Goal: Task Accomplishment & Management: Complete application form

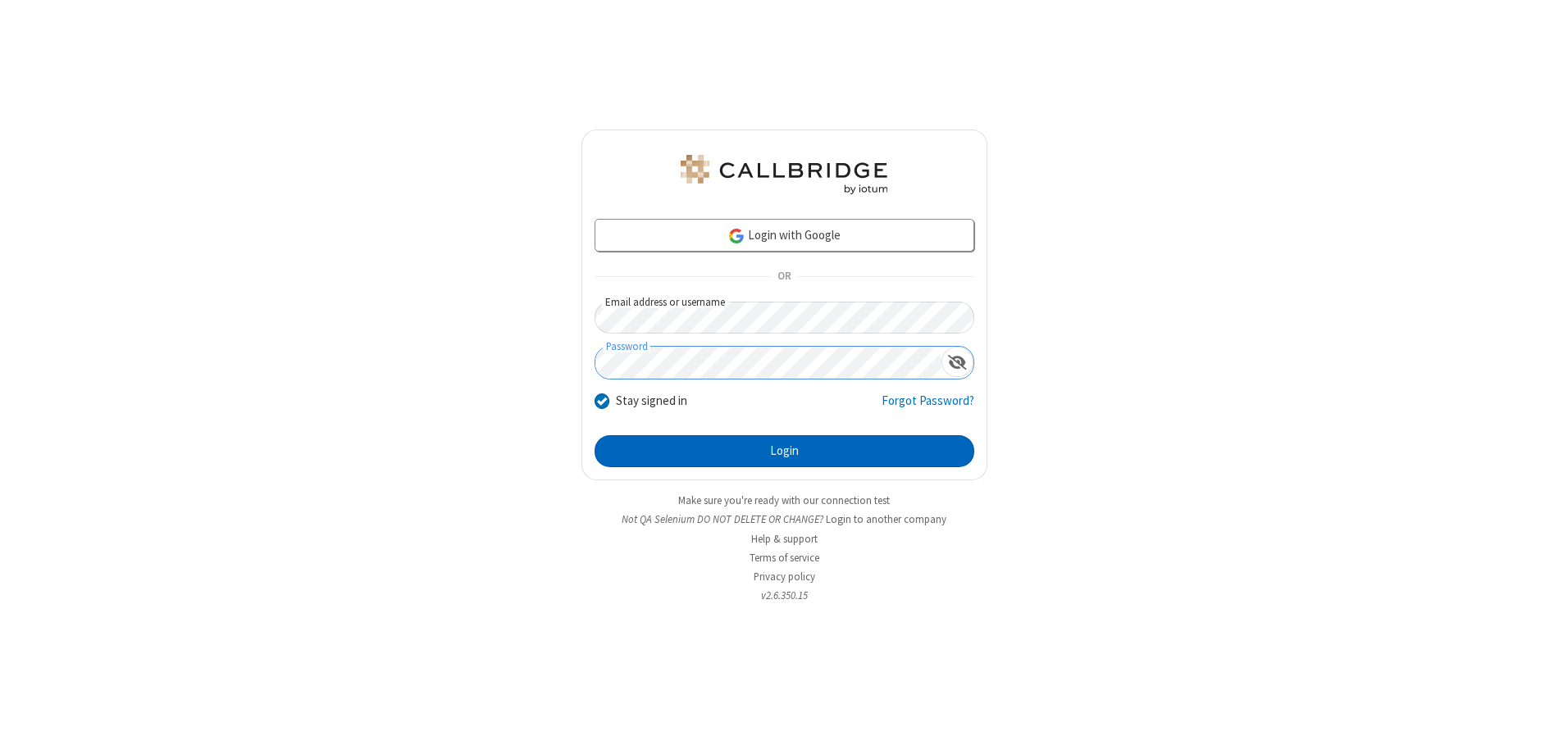
click at [784, 451] on button "Login" at bounding box center [784, 451] width 380 height 33
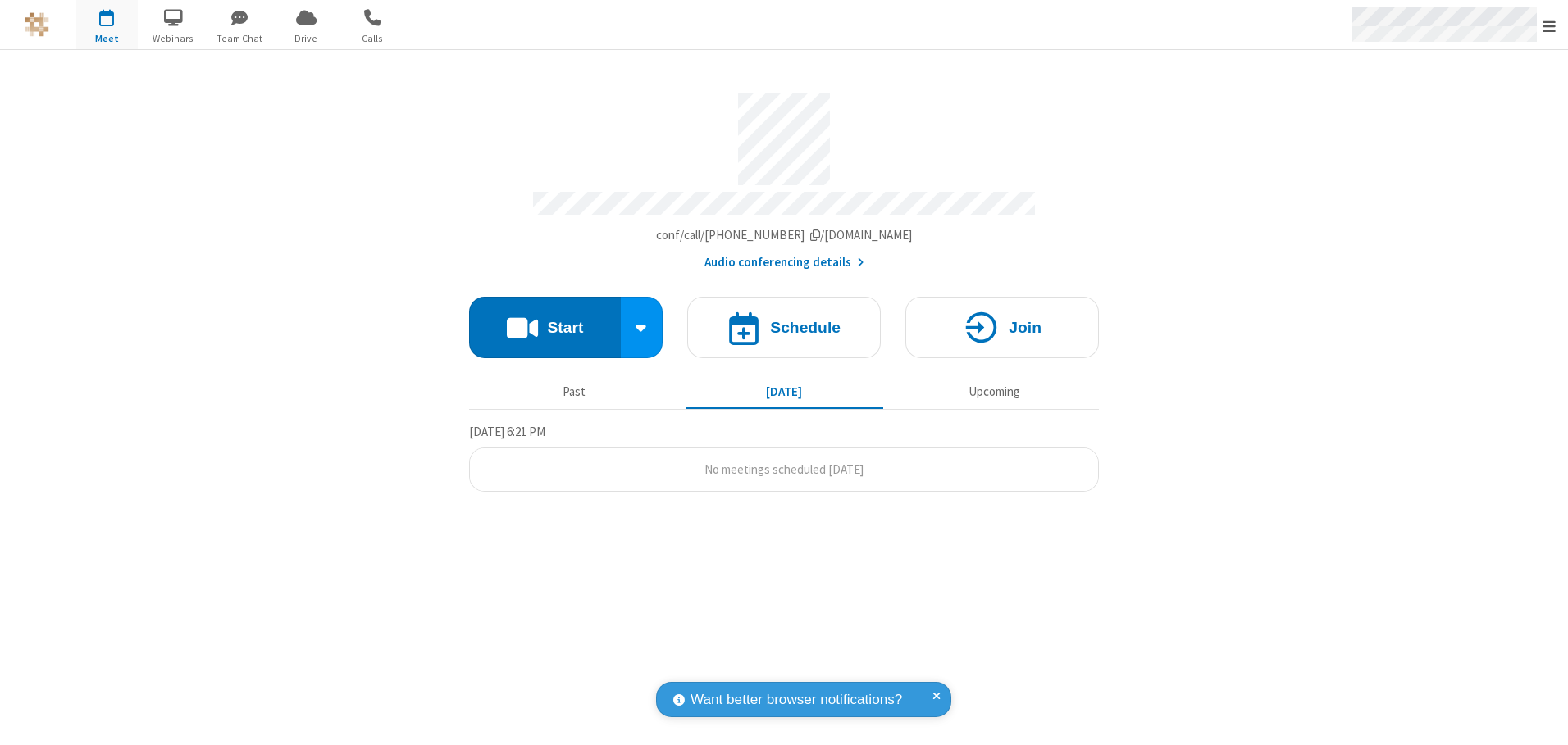
click at [1549, 25] on span "Open menu" at bounding box center [1549, 26] width 13 height 16
click at [107, 25] on span "button" at bounding box center [107, 17] width 62 height 28
click at [784, 322] on h4 "Schedule" at bounding box center [805, 328] width 71 height 16
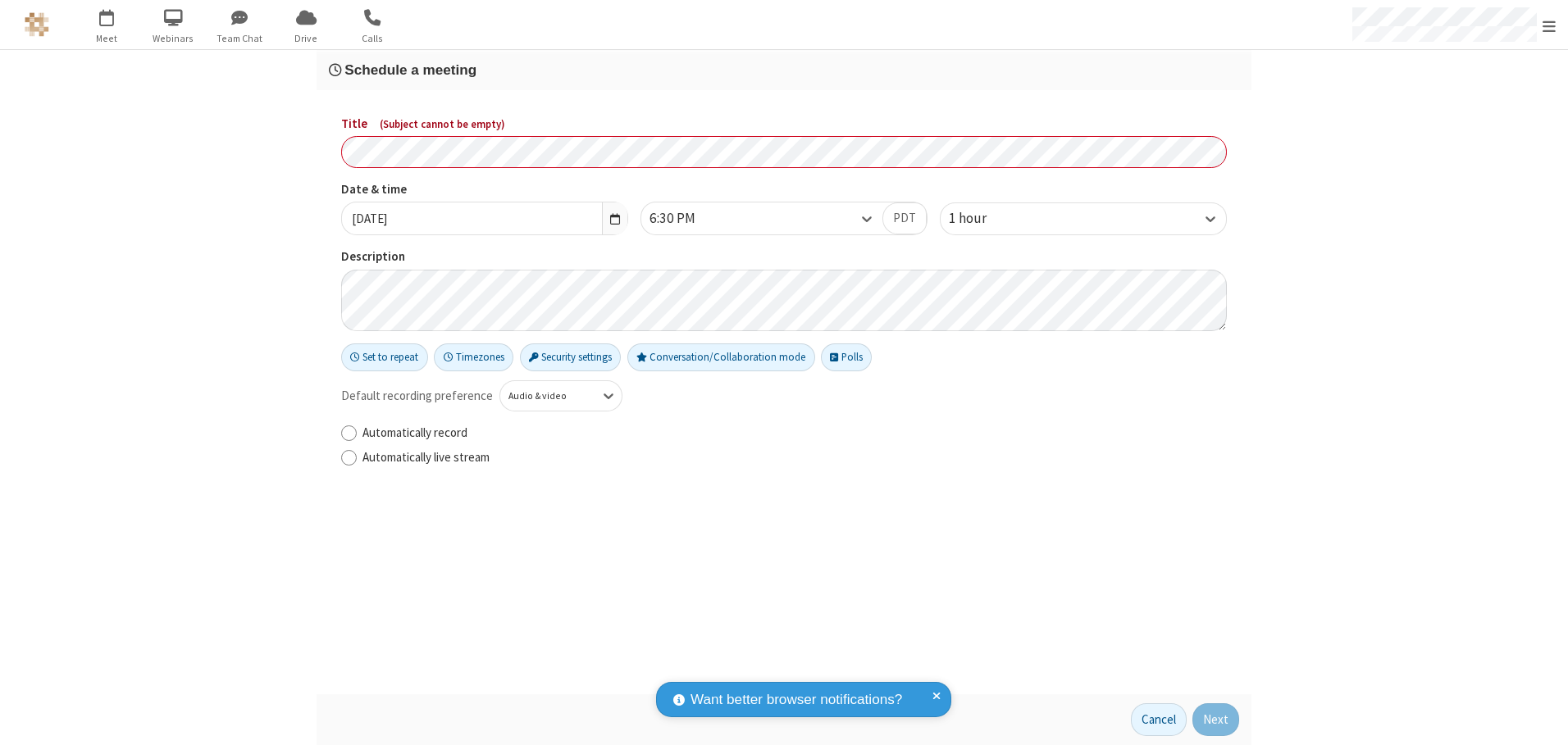
click at [784, 70] on h3 "Schedule a meeting" at bounding box center [783, 70] width 910 height 16
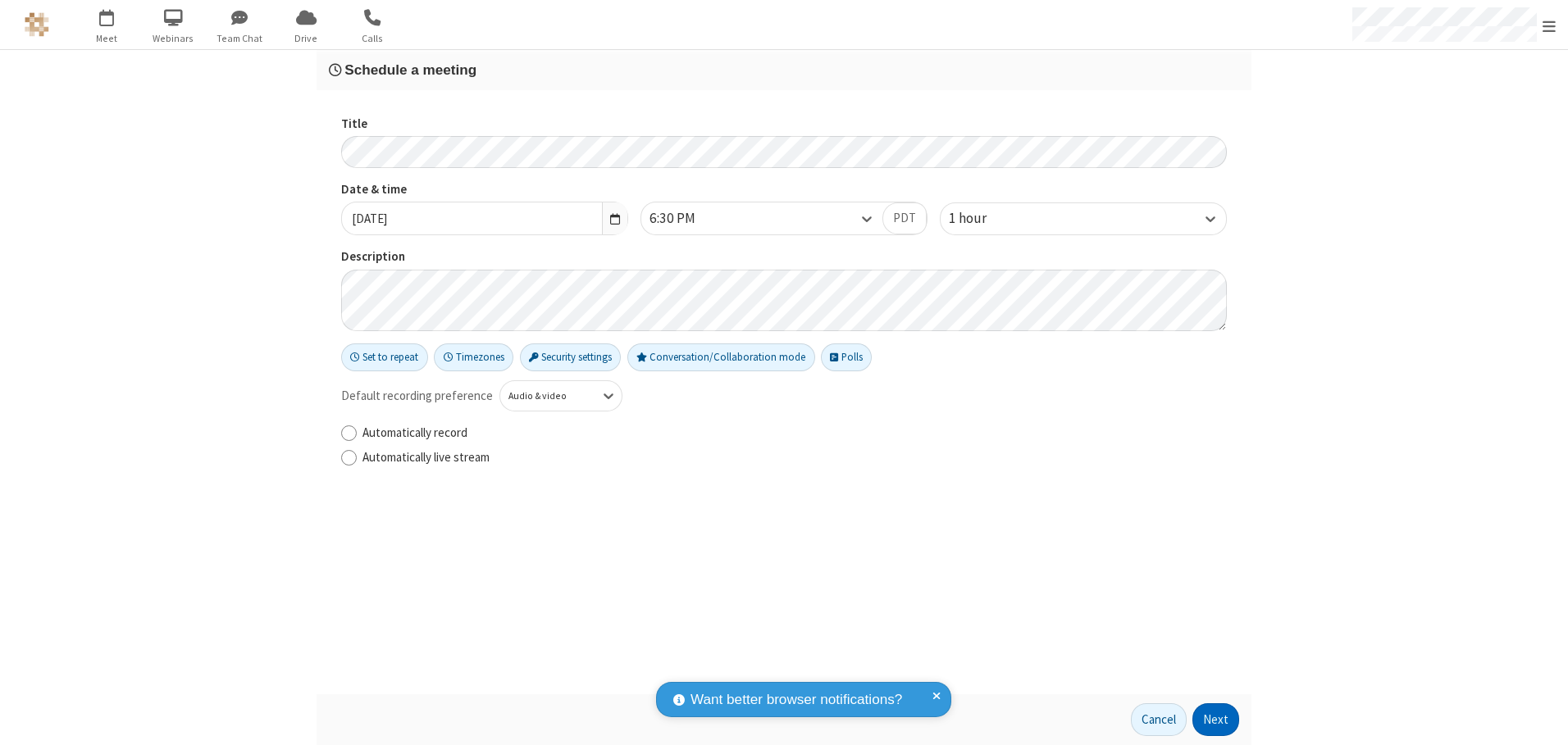
click at [1216, 720] on button "Next" at bounding box center [1215, 720] width 47 height 33
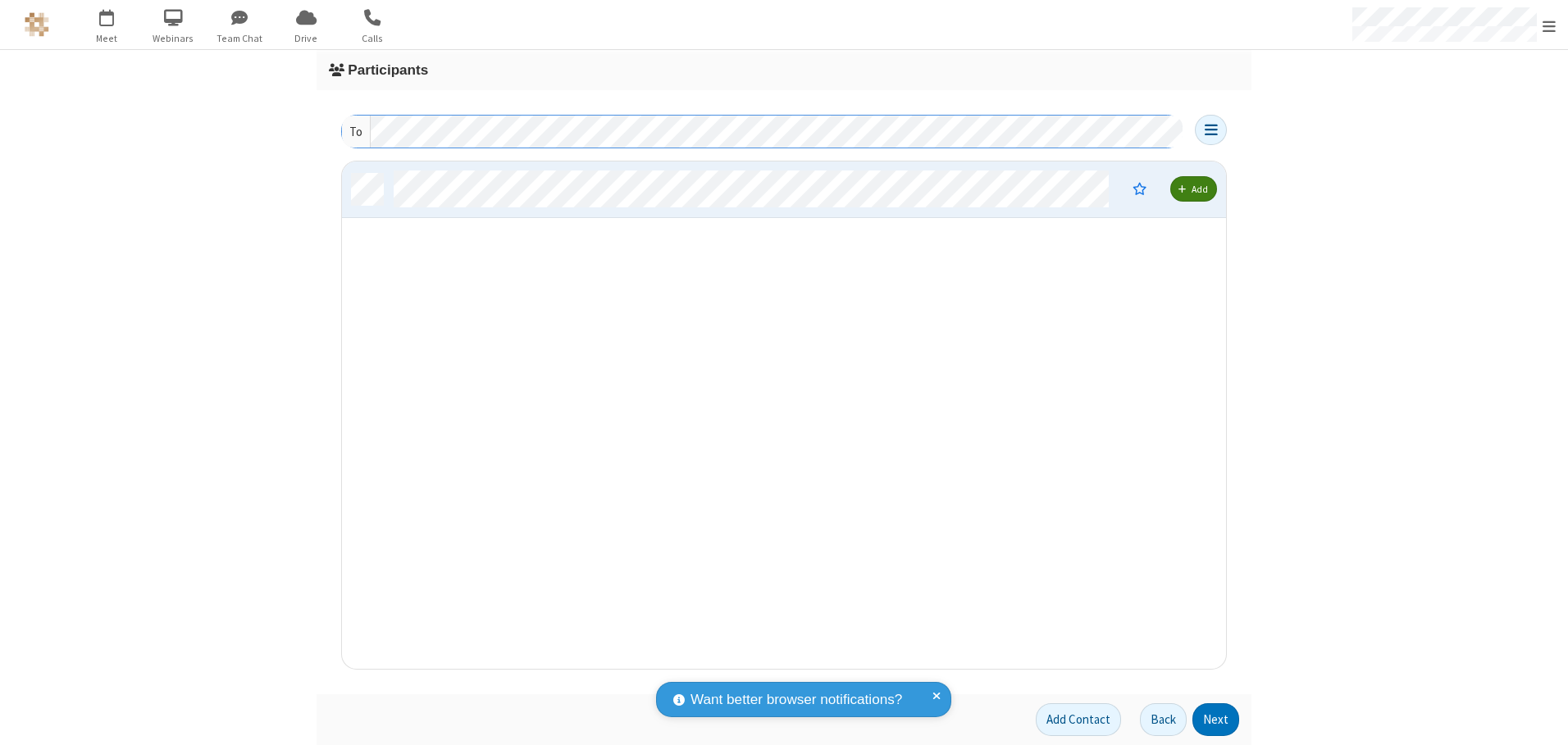
scroll to position [495, 872]
click at [1216, 720] on button "Next" at bounding box center [1215, 720] width 47 height 33
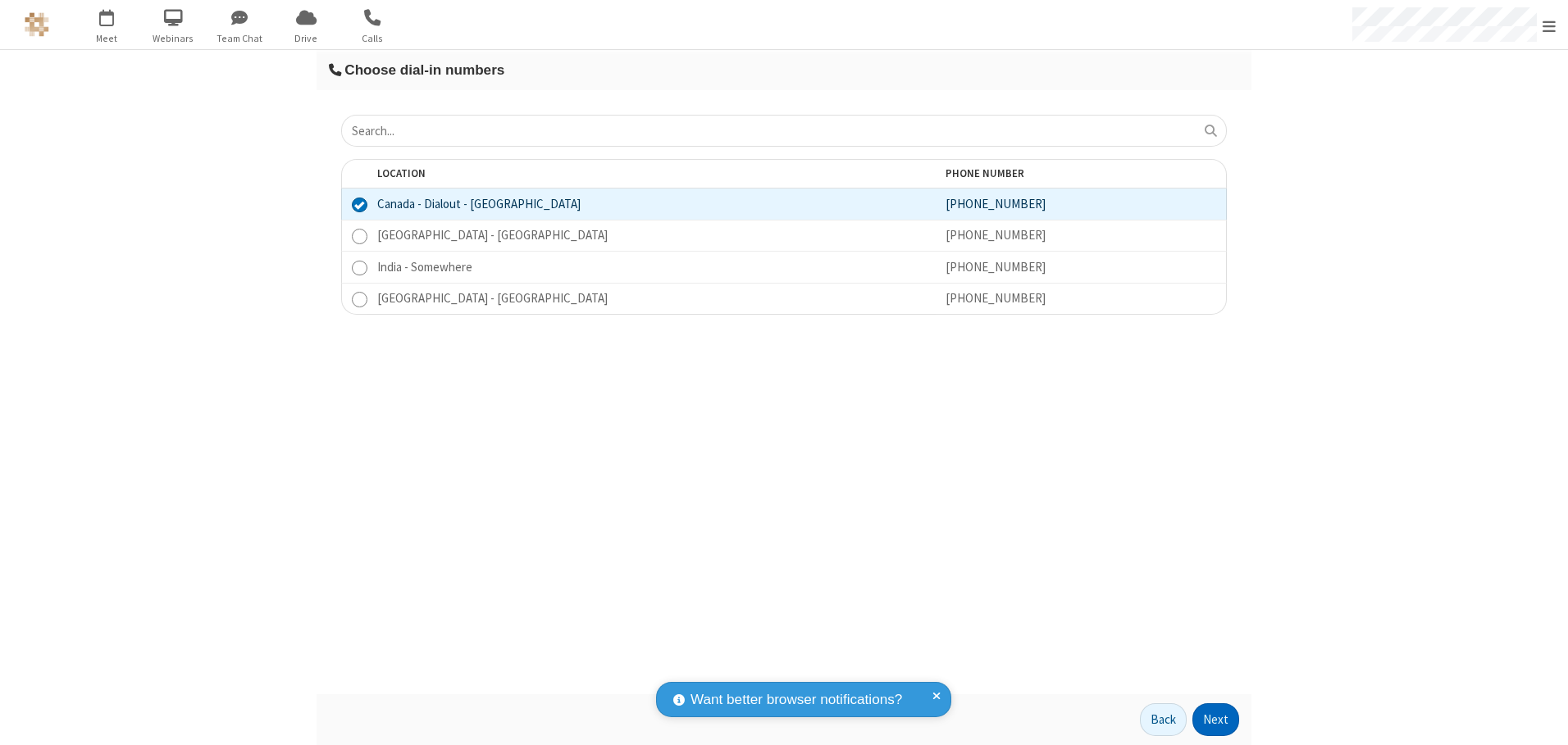
click at [1216, 720] on button "Next" at bounding box center [1215, 720] width 47 height 33
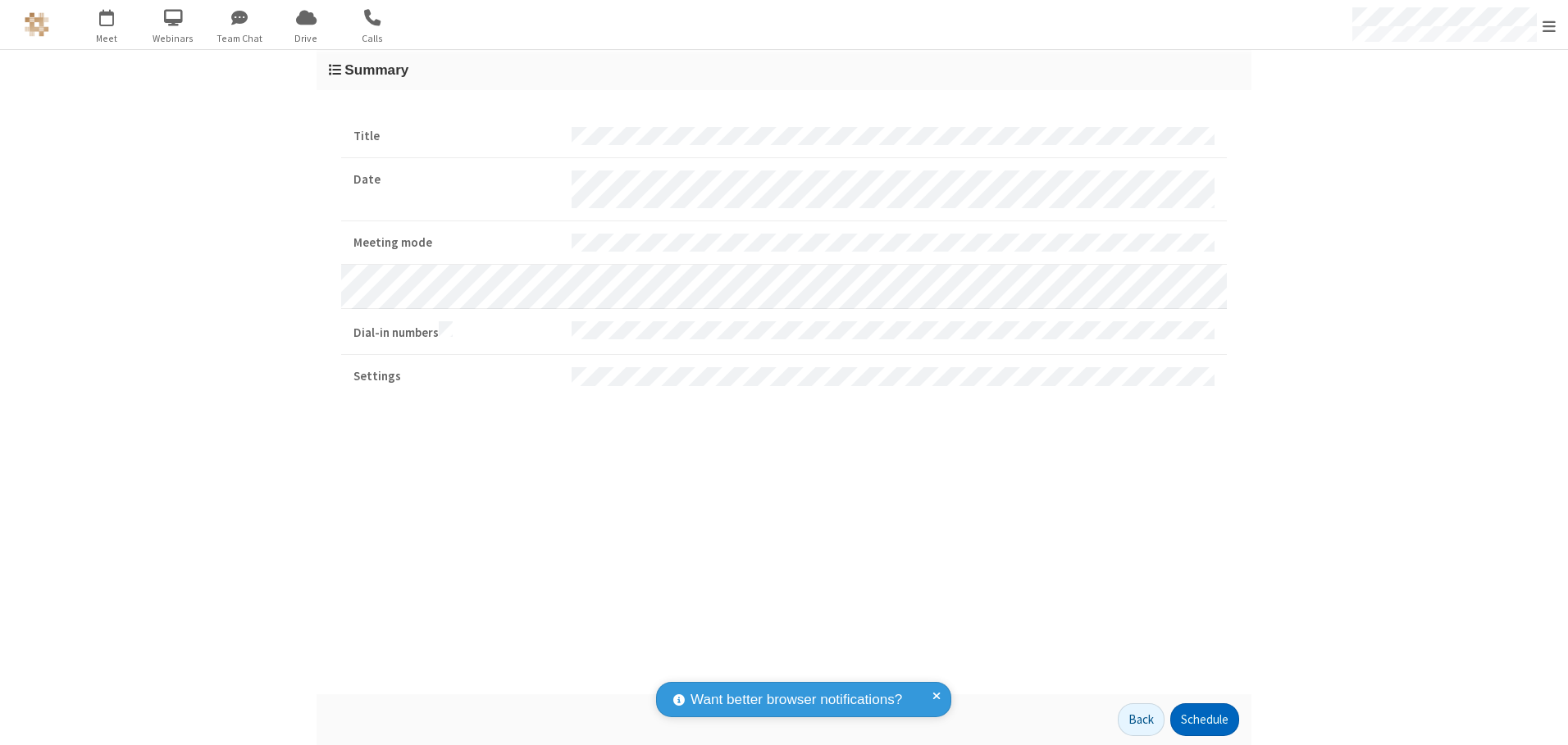
click at [1203, 720] on button "Schedule" at bounding box center [1204, 720] width 69 height 33
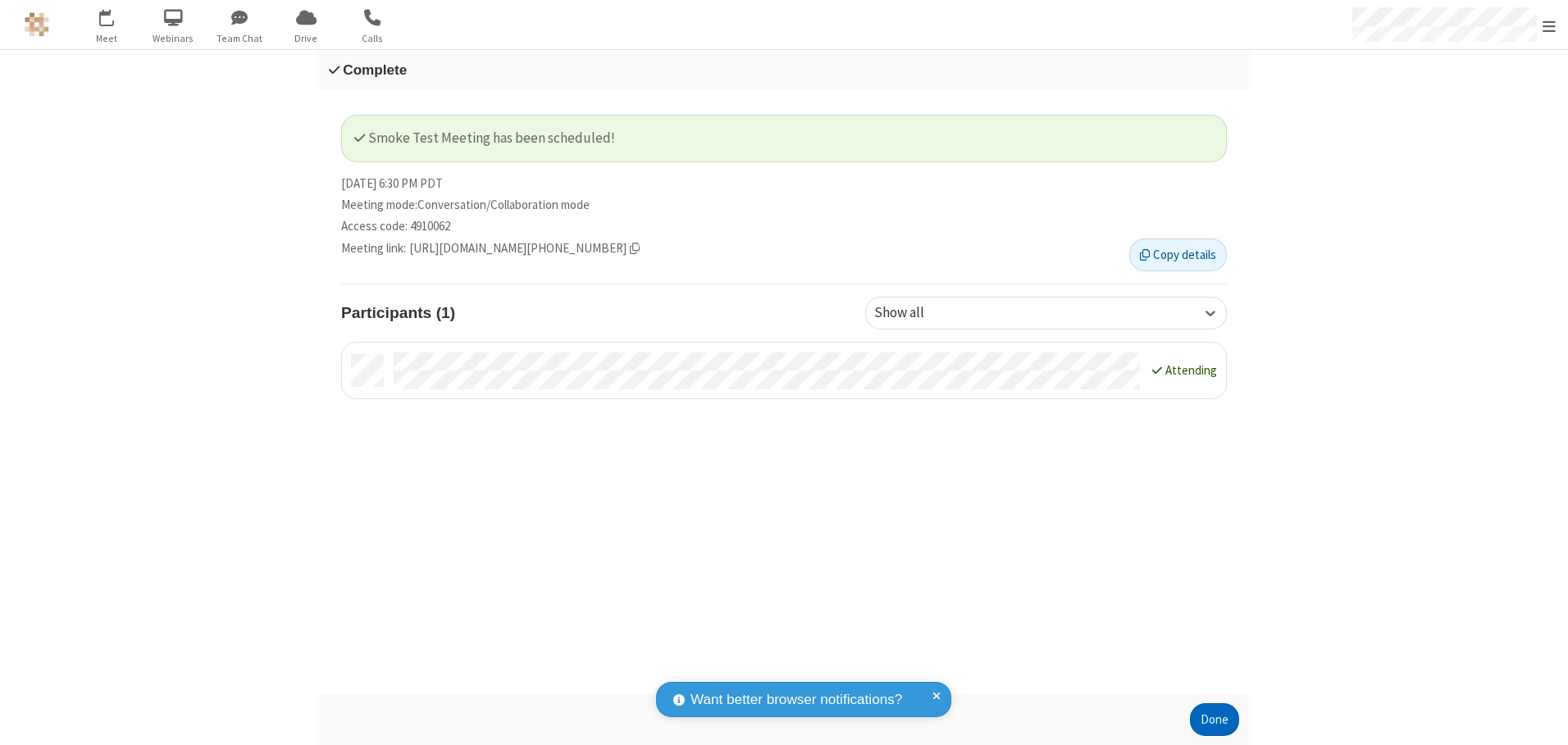
click at [1214, 720] on button "Done" at bounding box center [1213, 720] width 49 height 33
